Goal: Task Accomplishment & Management: Use online tool/utility

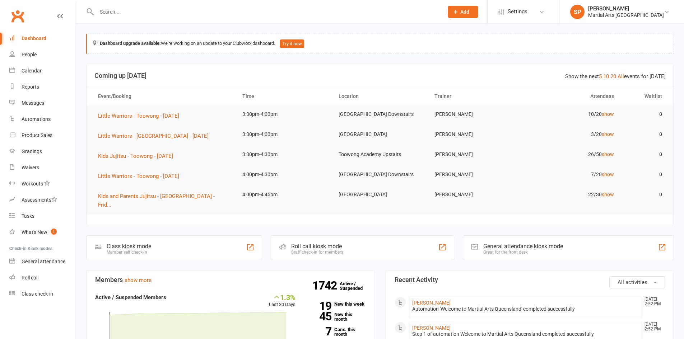
click at [626, 12] on div "Martial Arts [GEOGRAPHIC_DATA]" at bounding box center [626, 15] width 76 height 6
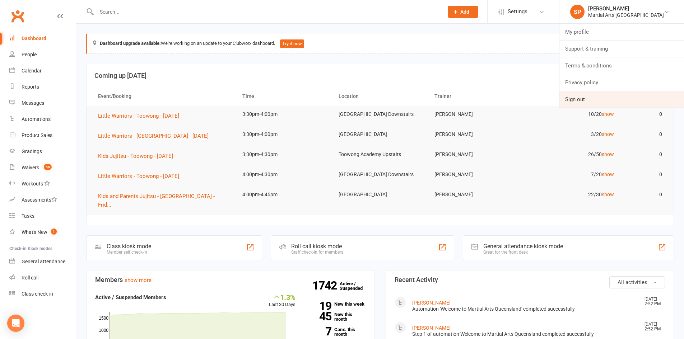
click at [598, 99] on link "Sign out" at bounding box center [621, 99] width 125 height 17
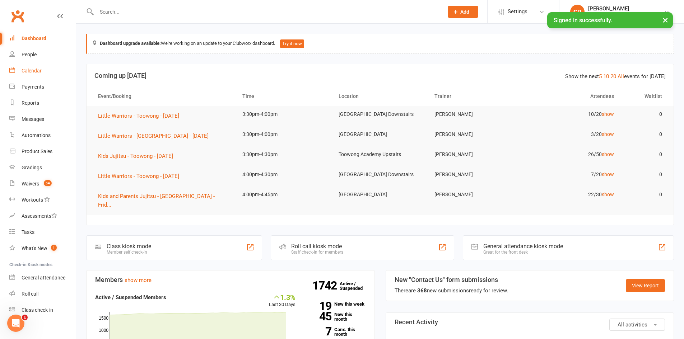
click at [40, 70] on div "Calendar" at bounding box center [32, 71] width 20 height 6
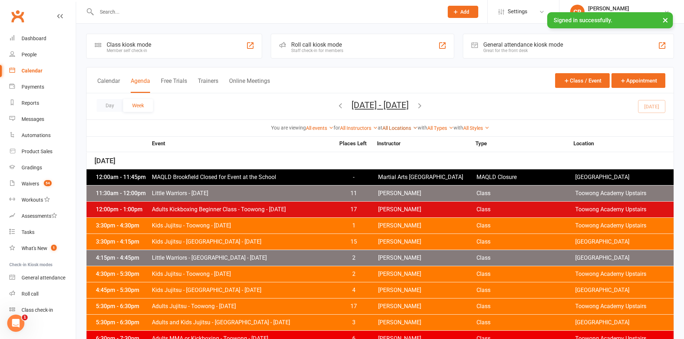
click at [388, 129] on link "All Locations" at bounding box center [399, 128] width 35 height 6
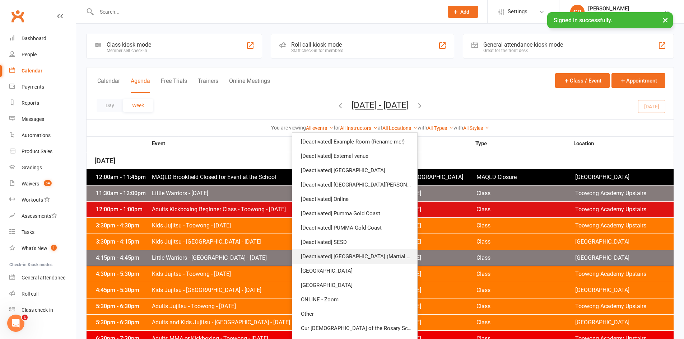
scroll to position [108, 0]
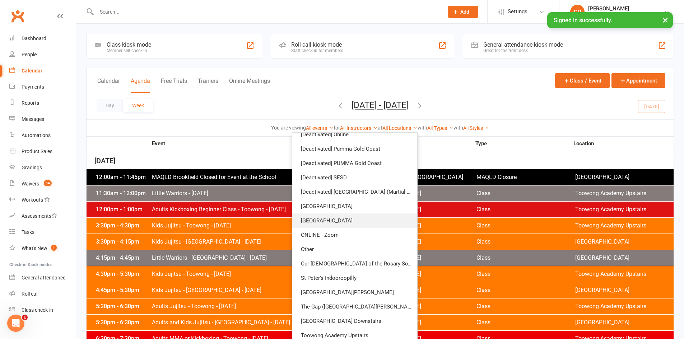
click at [326, 218] on link "[GEOGRAPHIC_DATA]" at bounding box center [354, 221] width 125 height 14
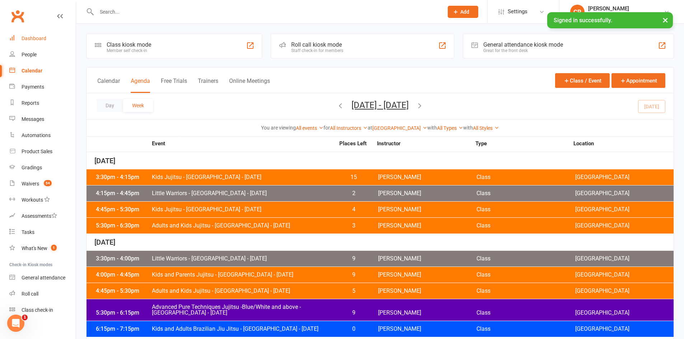
click at [22, 35] on link "Dashboard" at bounding box center [42, 39] width 66 height 16
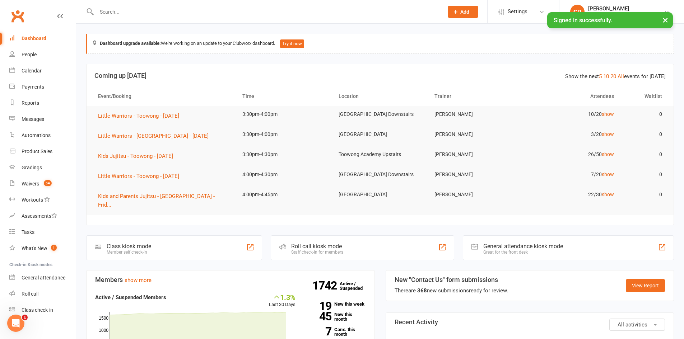
click at [663, 20] on button "×" at bounding box center [665, 19] width 13 height 15
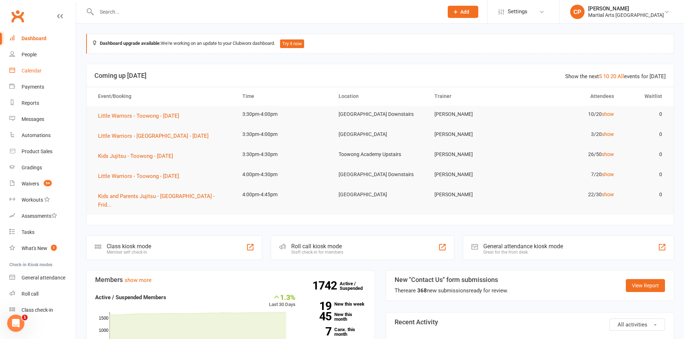
click at [34, 76] on link "Calendar" at bounding box center [42, 71] width 66 height 16
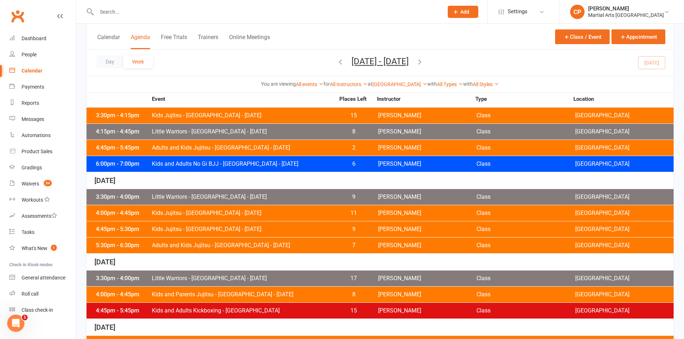
scroll to position [287, 0]
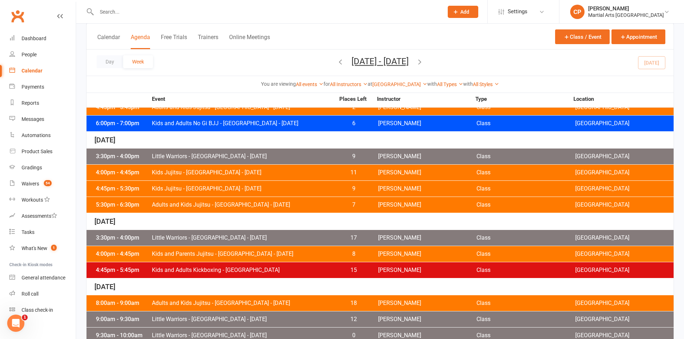
click at [182, 184] on div "4:45pm - 5:30pm Kids Jujitsu - Jamboree Heights - Thursday 9 Shane Philpot Clas…" at bounding box center [380, 189] width 587 height 16
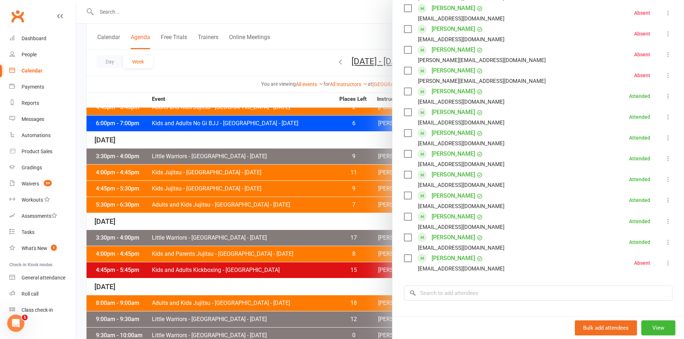
scroll to position [323, 0]
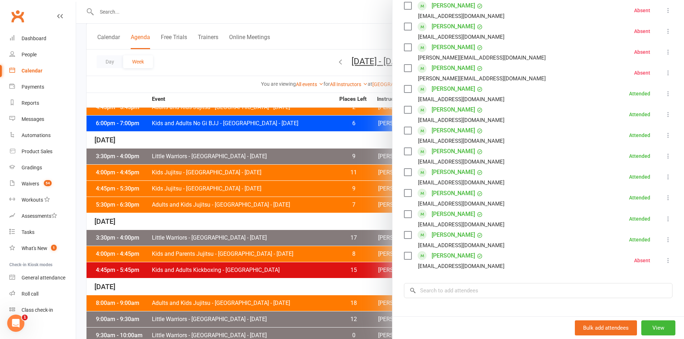
click at [116, 174] on div at bounding box center [380, 169] width 608 height 339
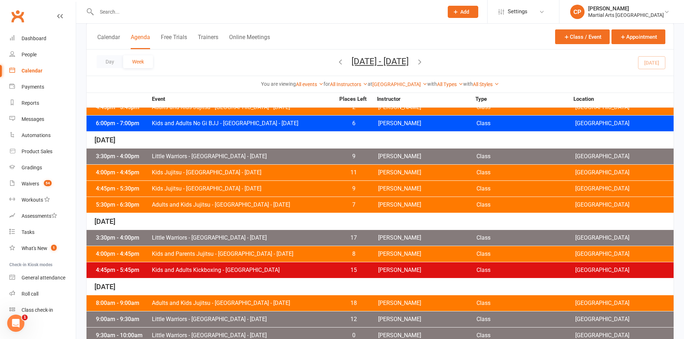
click at [195, 205] on span "Adults and Kids Jujitsu - Jamboree Heights - Thursday" at bounding box center [242, 205] width 183 height 6
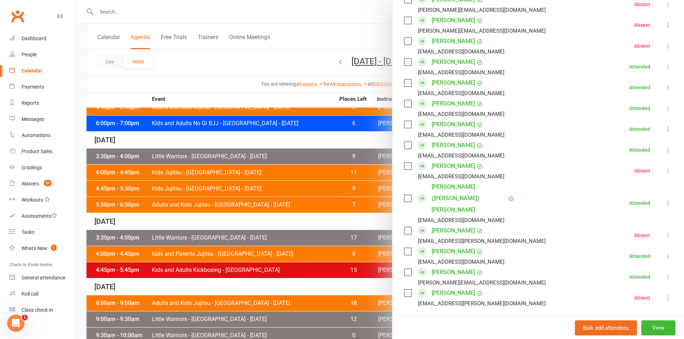
scroll to position [503, 0]
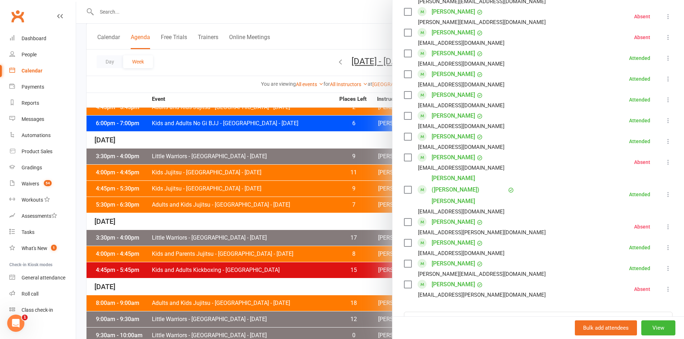
drag, startPoint x: 276, startPoint y: 105, endPoint x: 155, endPoint y: 25, distance: 145.3
click at [276, 105] on div at bounding box center [380, 169] width 608 height 339
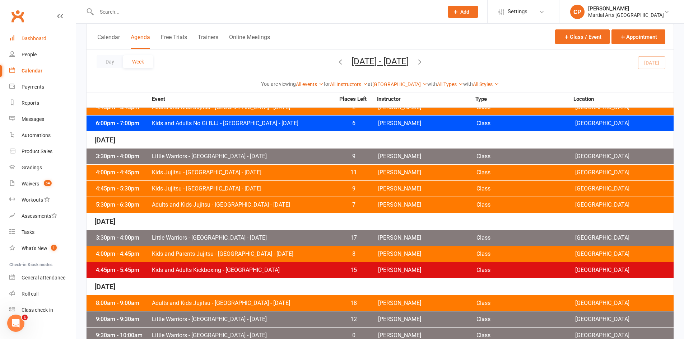
click at [21, 37] on link "Dashboard" at bounding box center [42, 39] width 66 height 16
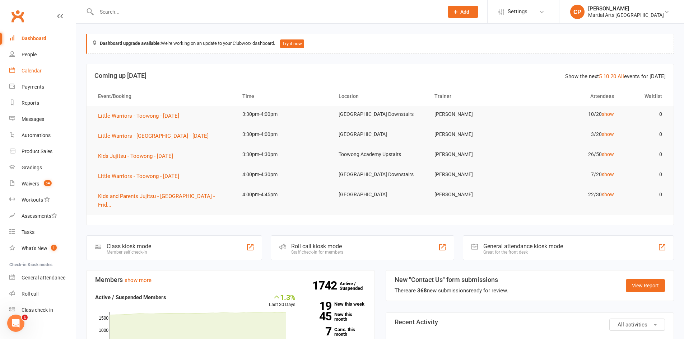
click at [33, 74] on link "Calendar" at bounding box center [42, 71] width 66 height 16
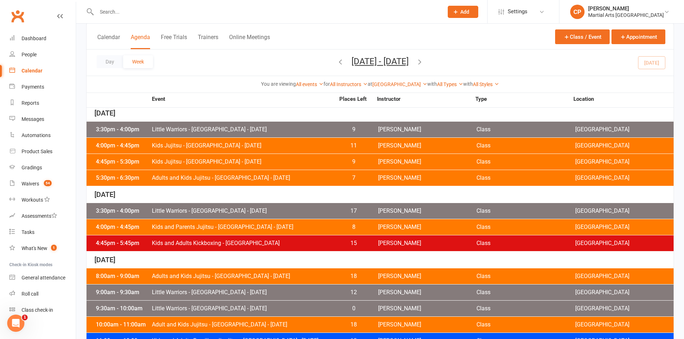
scroll to position [335, 0]
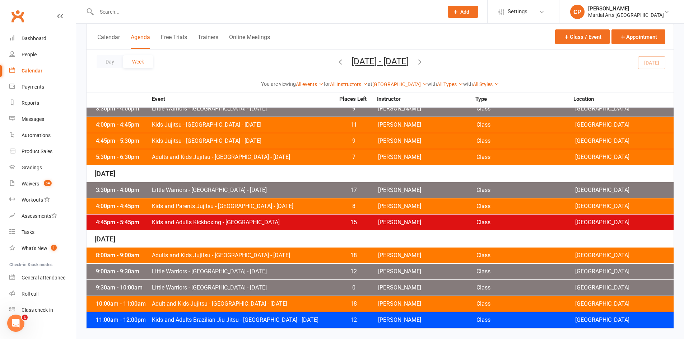
click at [202, 202] on div "4:00pm - 4:45pm Kids and Parents Jujitsu - Jamboree Heights - Friday 8 Caleb Ph…" at bounding box center [380, 207] width 587 height 16
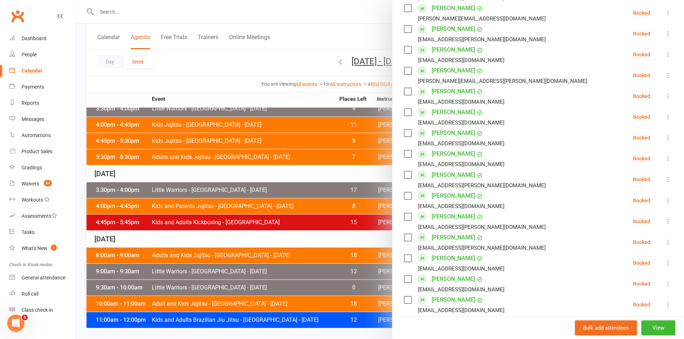
scroll to position [287, 0]
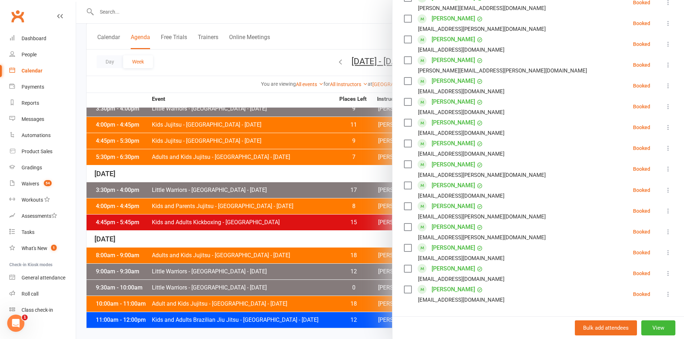
click at [306, 217] on div at bounding box center [380, 169] width 608 height 339
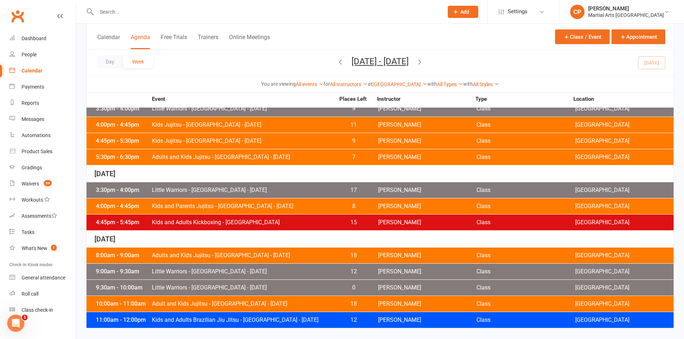
click at [241, 189] on span "Little Warriors - [GEOGRAPHIC_DATA] - [DATE]" at bounding box center [242, 190] width 183 height 6
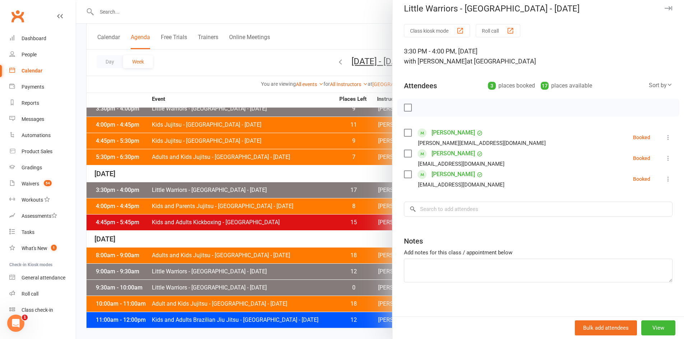
scroll to position [8, 0]
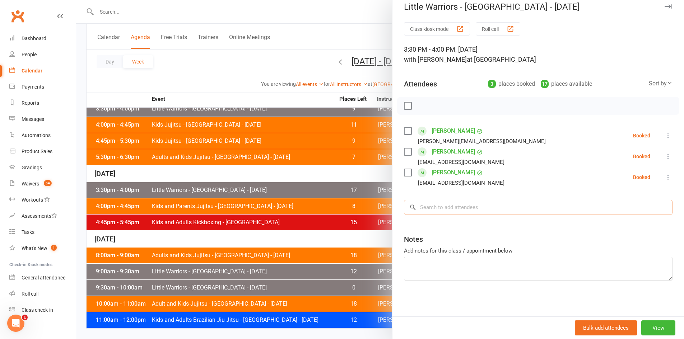
click at [486, 207] on input "search" at bounding box center [538, 207] width 269 height 15
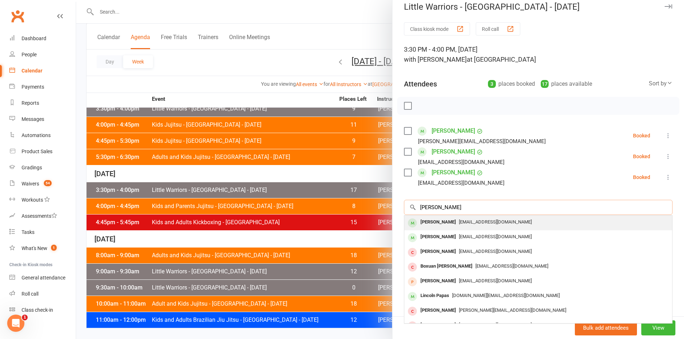
type input "ryan lee"
click at [436, 219] on div "[PERSON_NAME]" at bounding box center [437, 222] width 41 height 10
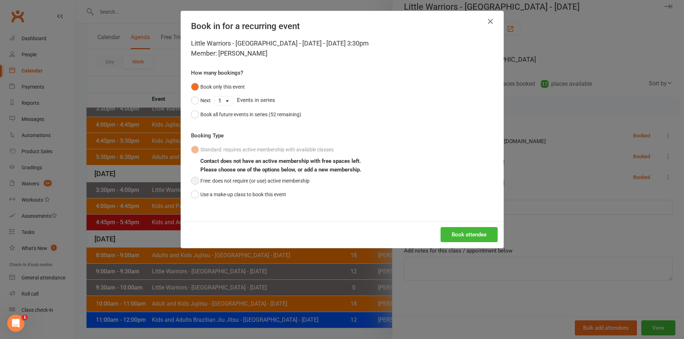
click at [269, 180] on button "Free: does not require (or use) active membership" at bounding box center [250, 181] width 118 height 14
click at [449, 234] on button "Book attendee" at bounding box center [468, 234] width 57 height 15
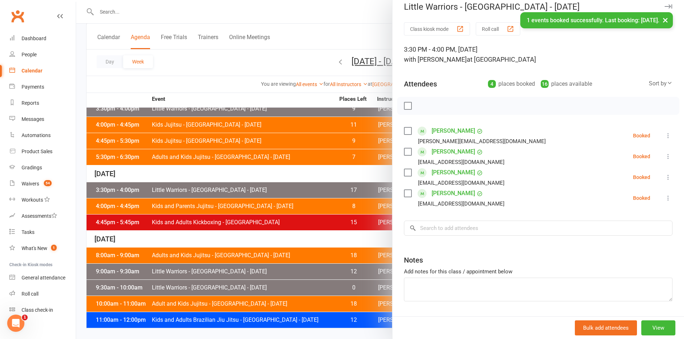
click at [664, 177] on icon at bounding box center [667, 177] width 7 height 7
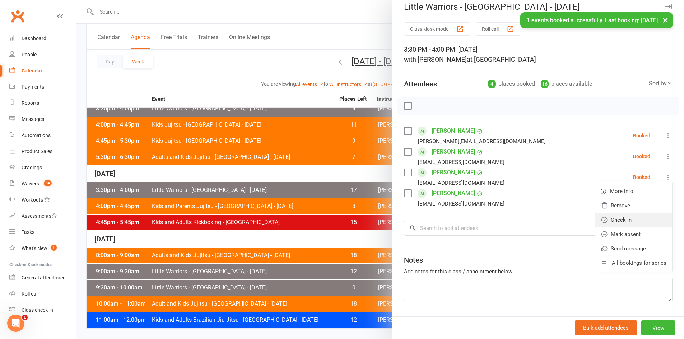
click at [604, 221] on link "Check in" at bounding box center [633, 220] width 77 height 14
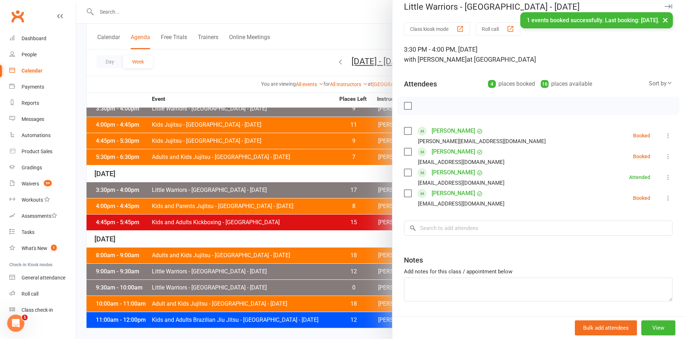
click at [281, 145] on div at bounding box center [380, 169] width 608 height 339
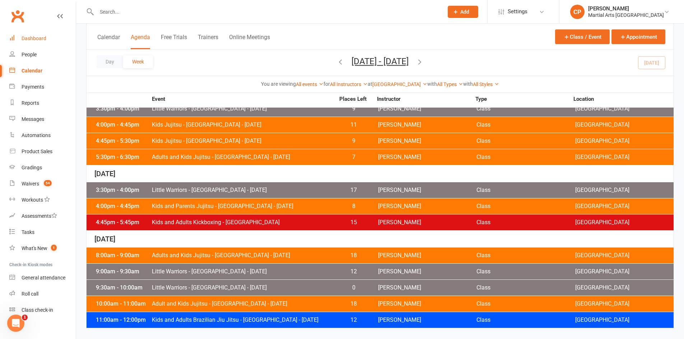
click at [47, 37] on link "Dashboard" at bounding box center [42, 39] width 66 height 16
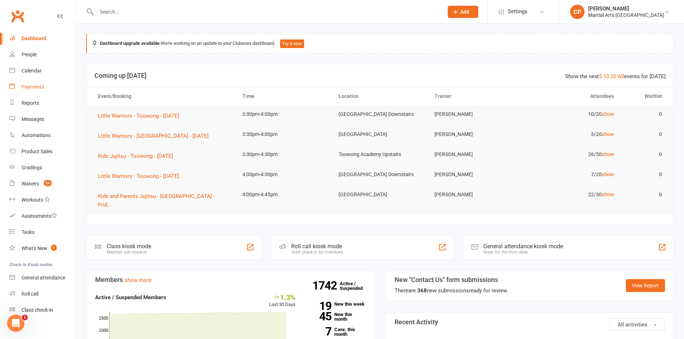
click at [29, 89] on div "Payments" at bounding box center [33, 87] width 23 height 6
click at [0, 0] on div "Loading" at bounding box center [0, 0] width 0 height 0
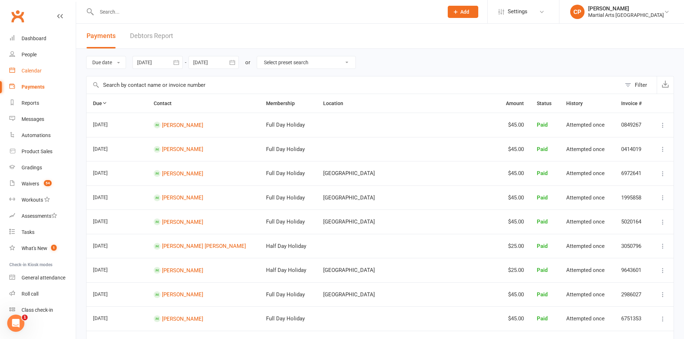
click at [28, 74] on link "Calendar" at bounding box center [42, 71] width 66 height 16
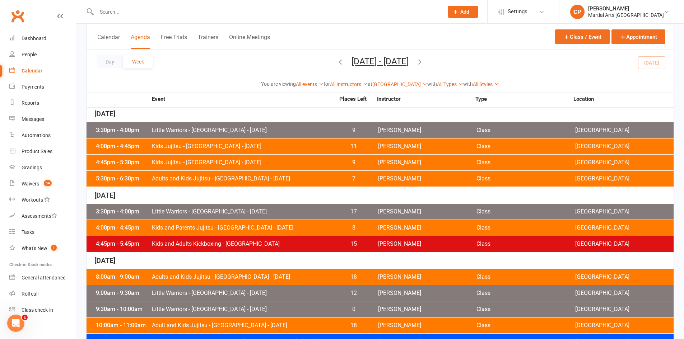
scroll to position [335, 0]
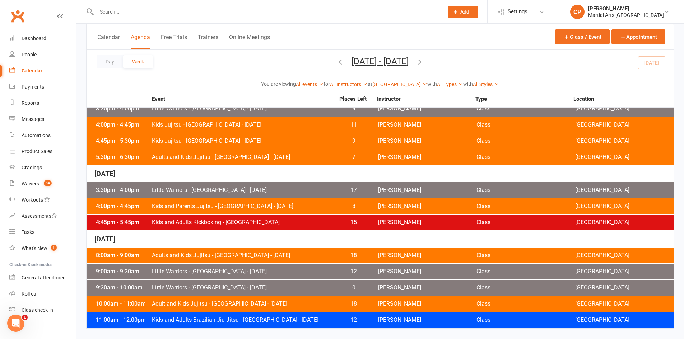
click at [264, 191] on span "Little Warriors - [GEOGRAPHIC_DATA] - [DATE]" at bounding box center [242, 190] width 183 height 6
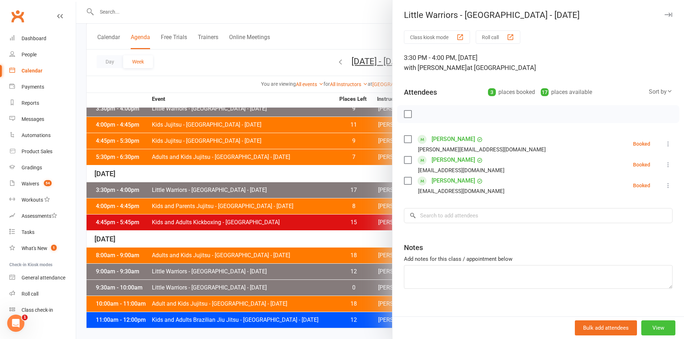
click at [645, 325] on button "View" at bounding box center [658, 328] width 34 height 15
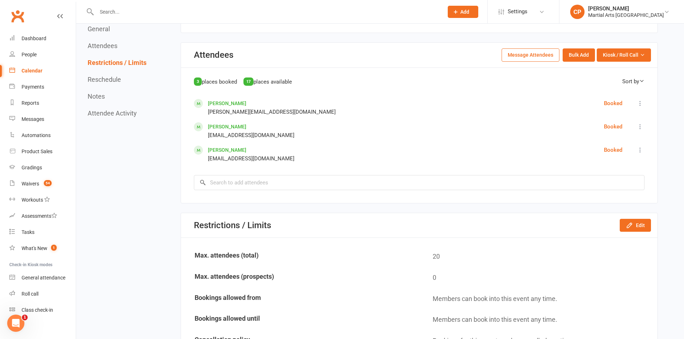
scroll to position [215, 0]
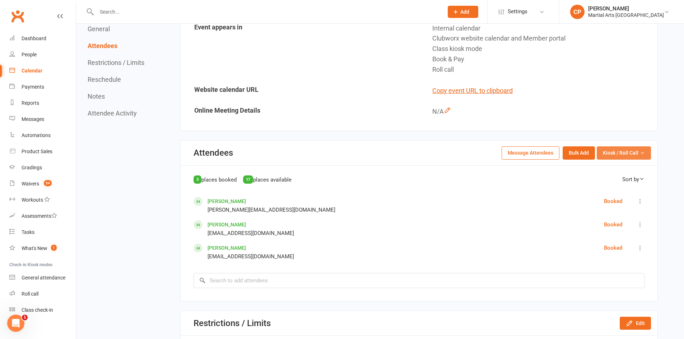
click at [625, 158] on button "Kiosk / Roll Call" at bounding box center [624, 152] width 54 height 13
click at [599, 183] on link "Enter Roll Call" at bounding box center [614, 184] width 71 height 14
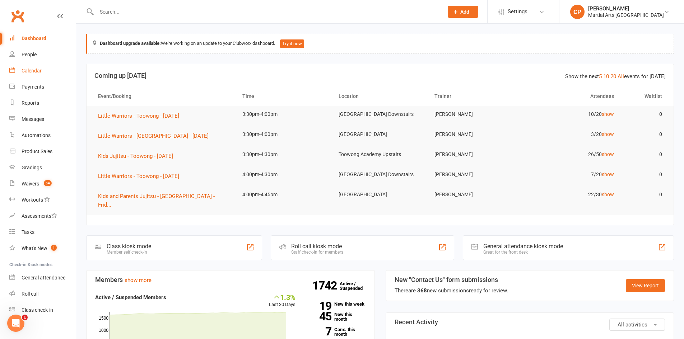
click at [32, 70] on div "Calendar" at bounding box center [32, 71] width 20 height 6
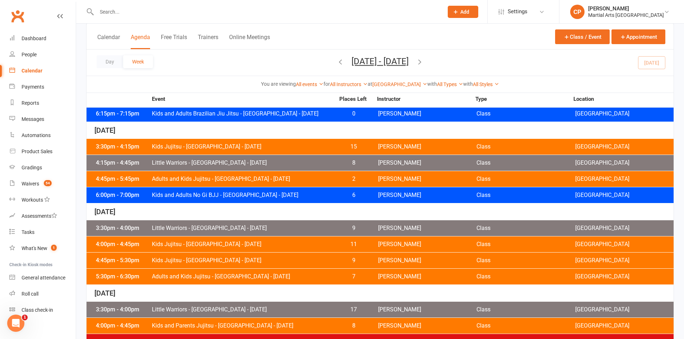
scroll to position [335, 0]
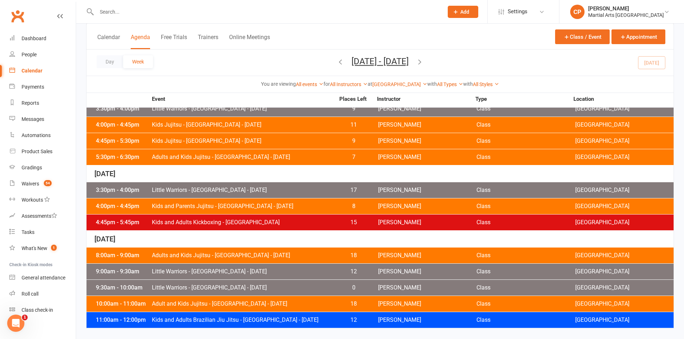
click at [271, 224] on span "Kids and Adults Kickboxing - [GEOGRAPHIC_DATA]" at bounding box center [242, 223] width 183 height 6
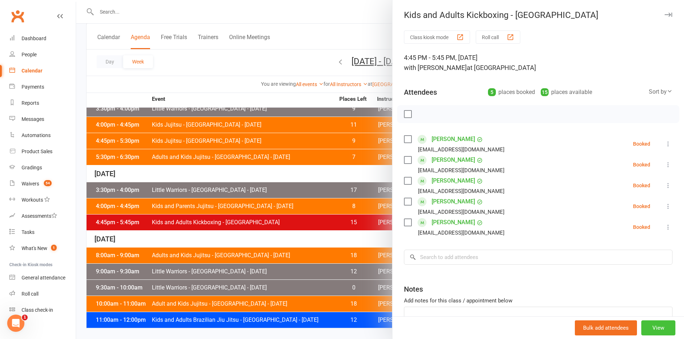
click at [647, 328] on button "View" at bounding box center [658, 328] width 34 height 15
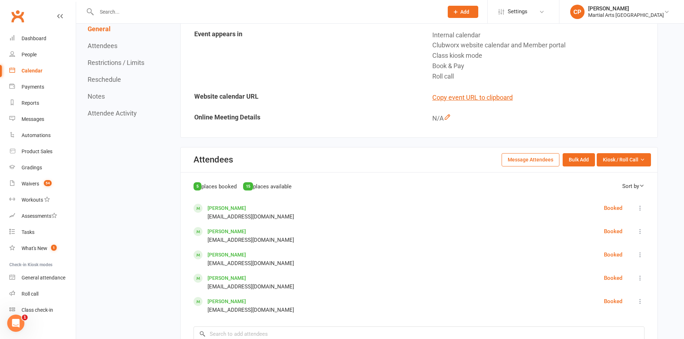
scroll to position [251, 0]
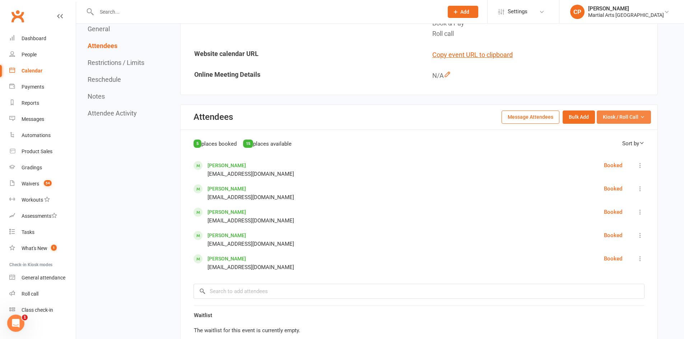
click at [617, 112] on button "Kiosk / Roll Call" at bounding box center [624, 117] width 54 height 13
click at [608, 148] on link "Enter Roll Call" at bounding box center [614, 148] width 71 height 14
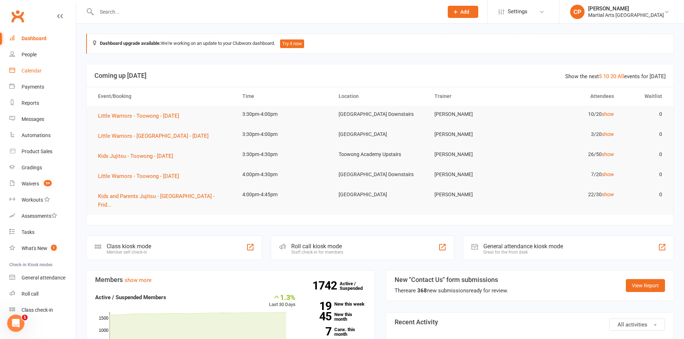
click at [23, 73] on div "Calendar" at bounding box center [32, 71] width 20 height 6
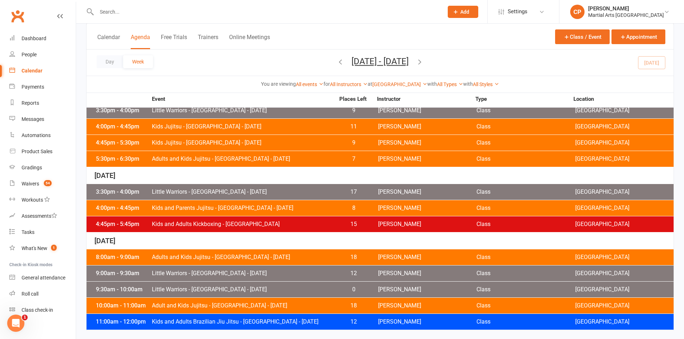
scroll to position [335, 0]
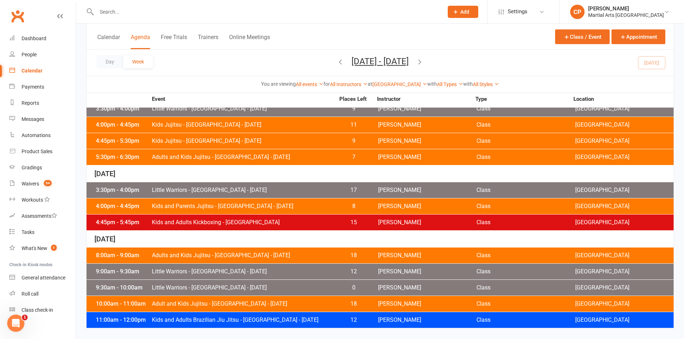
click at [280, 205] on span "Kids and Parents Jujitsu - Jamboree Heights - Friday" at bounding box center [242, 207] width 183 height 6
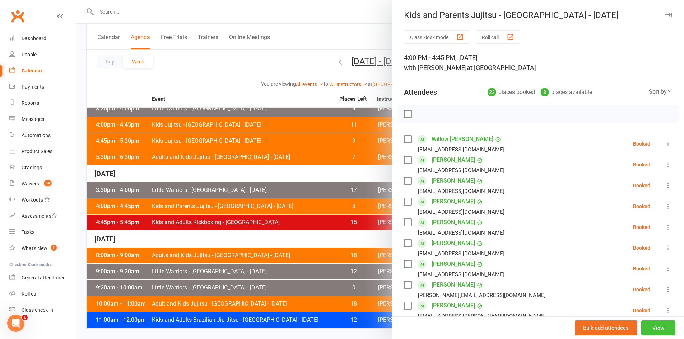
click at [652, 329] on button "View" at bounding box center [658, 328] width 34 height 15
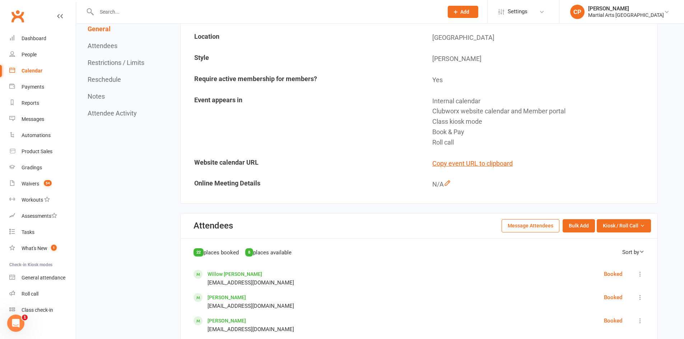
scroll to position [215, 0]
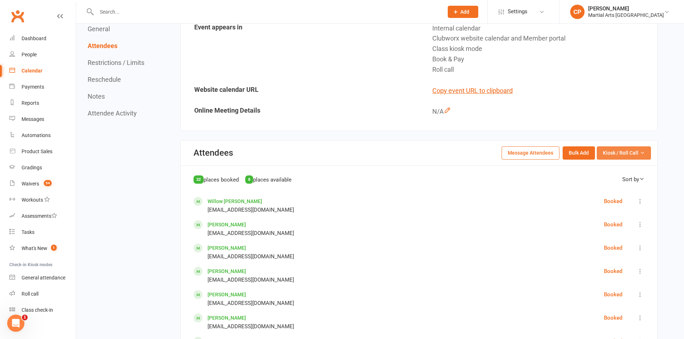
click at [619, 148] on button "Kiosk / Roll Call" at bounding box center [624, 152] width 54 height 13
click at [604, 185] on link "Enter Roll Call" at bounding box center [614, 184] width 71 height 14
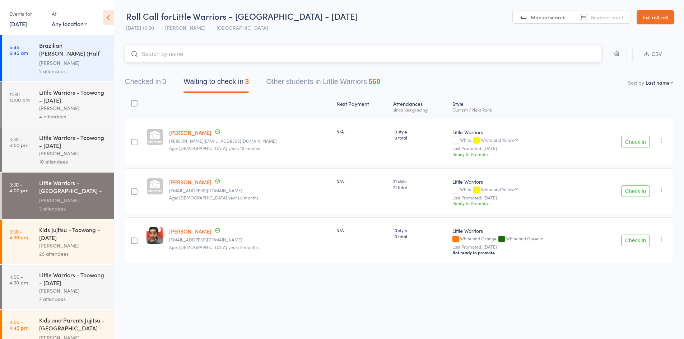
click at [205, 50] on input "search" at bounding box center [363, 54] width 476 height 17
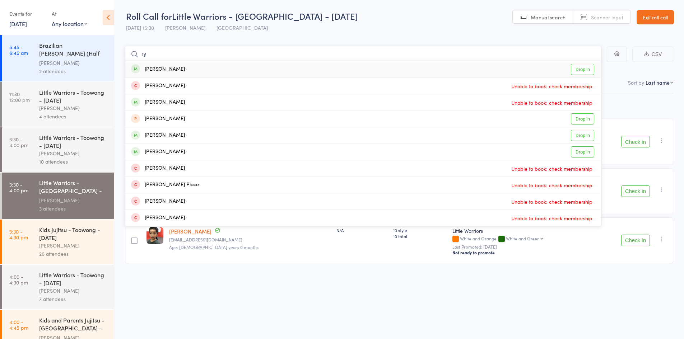
type input "r"
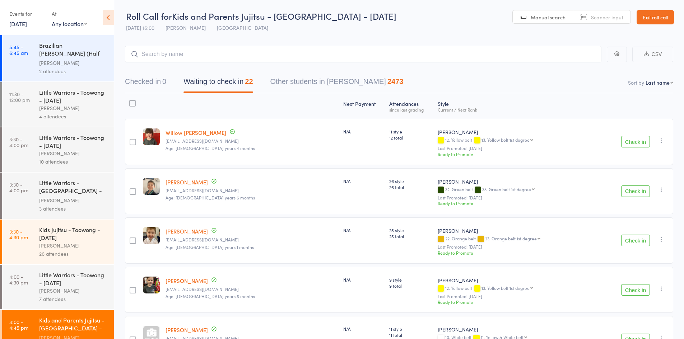
click at [109, 15] on icon at bounding box center [108, 17] width 11 height 15
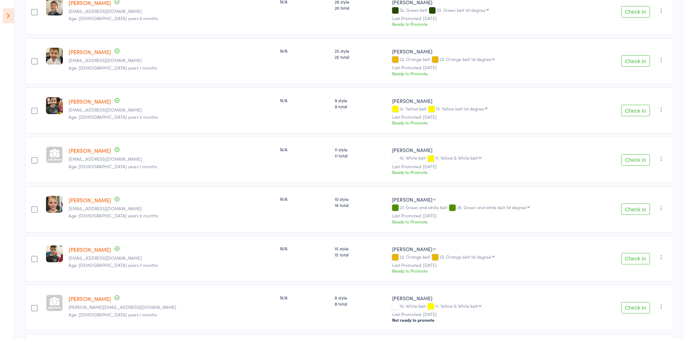
scroll to position [144, 0]
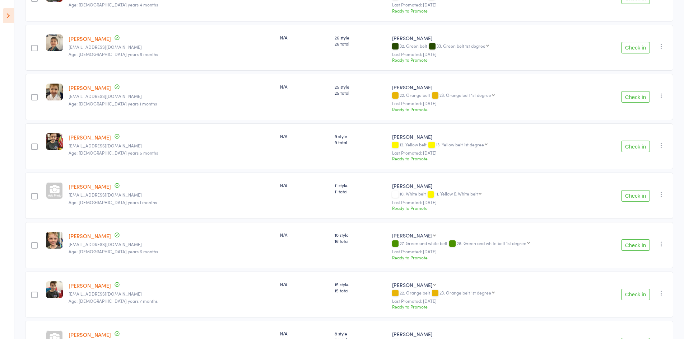
click at [639, 193] on button "Check in" at bounding box center [635, 195] width 29 height 11
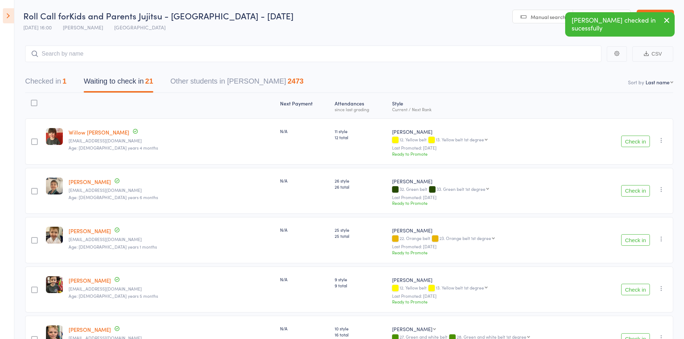
scroll to position [0, 0]
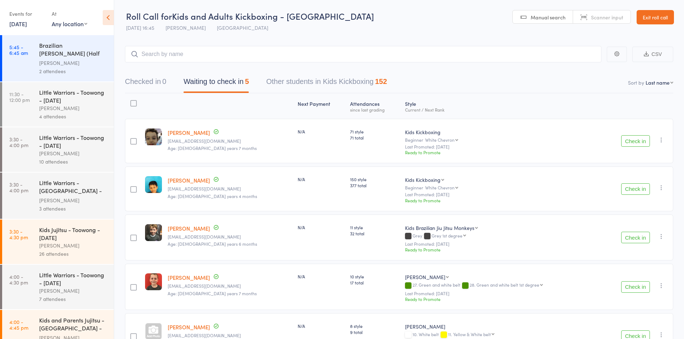
click at [110, 13] on icon at bounding box center [108, 17] width 11 height 15
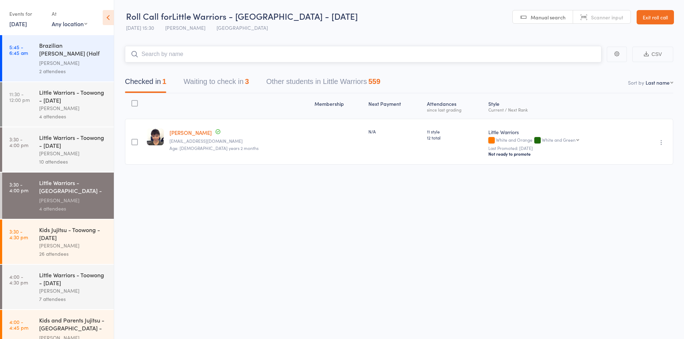
click at [219, 77] on button "Waiting to check in 3" at bounding box center [215, 83] width 65 height 19
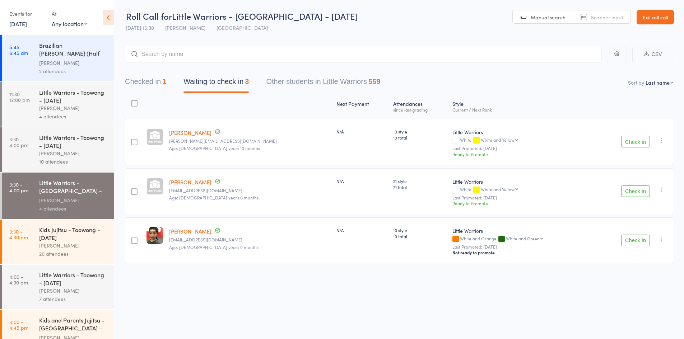
click at [639, 189] on button "Check in" at bounding box center [635, 191] width 29 height 11
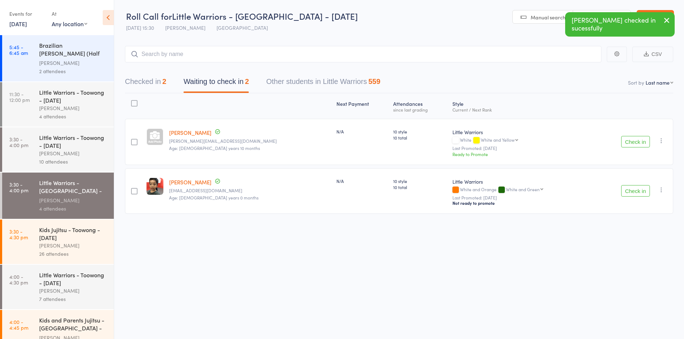
click at [667, 22] on icon "button" at bounding box center [666, 20] width 9 height 9
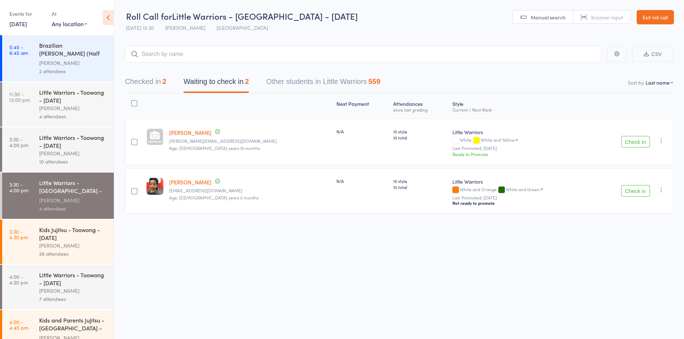
click at [111, 21] on icon at bounding box center [108, 17] width 11 height 15
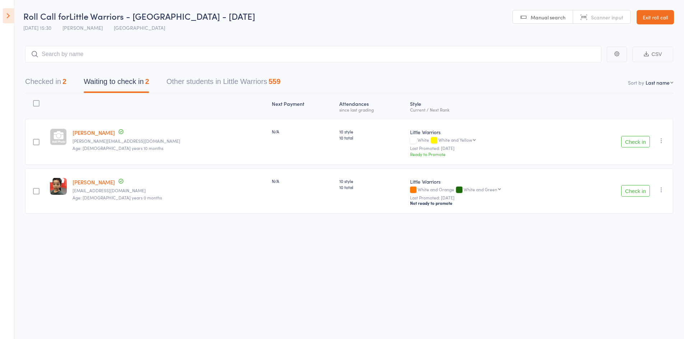
click at [63, 84] on button "Checked in 2" at bounding box center [45, 83] width 41 height 19
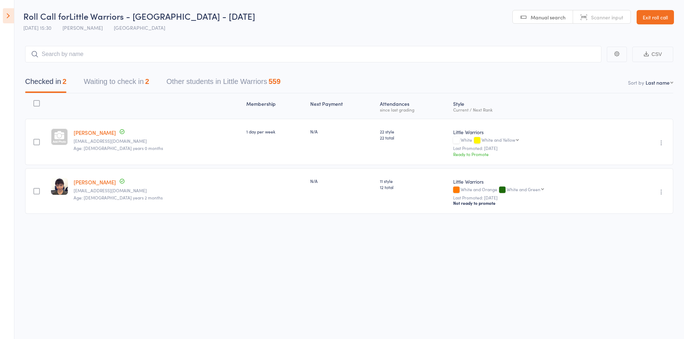
click at [662, 140] on icon "button" at bounding box center [661, 142] width 7 height 7
click at [637, 153] on li "Undo check-in" at bounding box center [635, 157] width 59 height 9
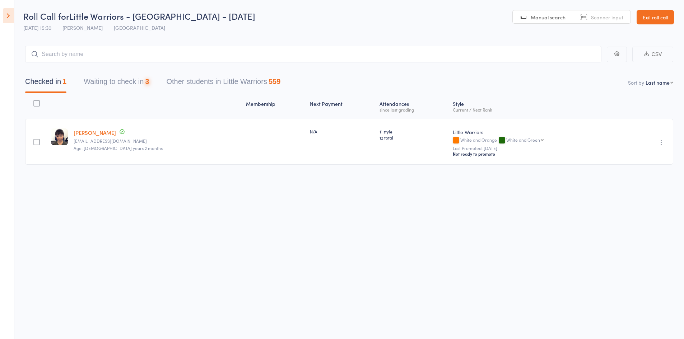
click at [115, 88] on button "Waiting to check in 3" at bounding box center [116, 83] width 65 height 19
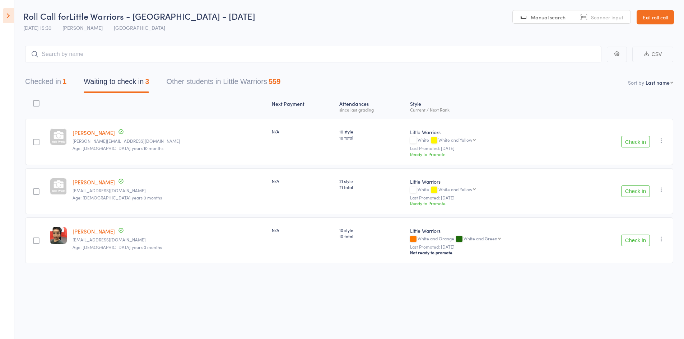
click at [630, 241] on button "Check in" at bounding box center [635, 240] width 29 height 11
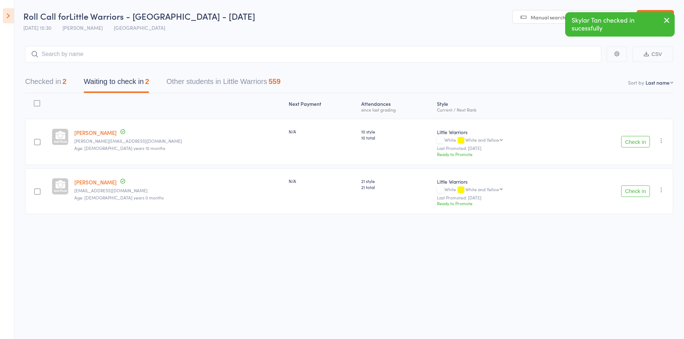
click at [632, 193] on button "Check in" at bounding box center [635, 191] width 29 height 11
